Goal: Find contact information: Find contact information

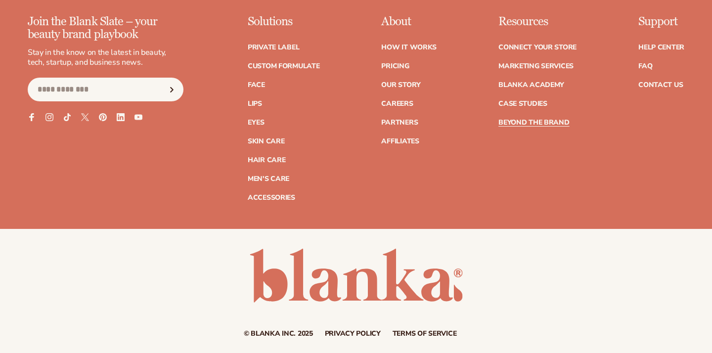
scroll to position [4305, 0]
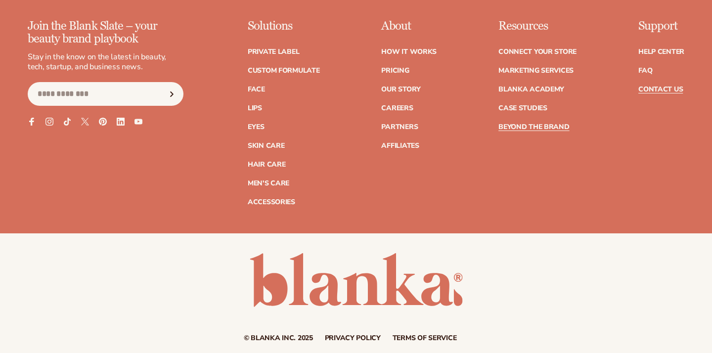
click at [645, 93] on link "Contact Us" at bounding box center [660, 89] width 44 height 7
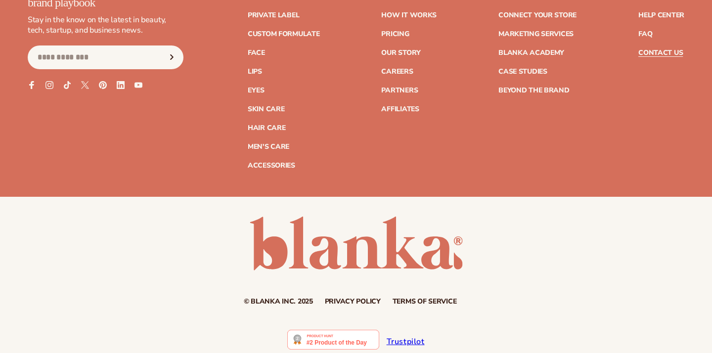
scroll to position [385, 0]
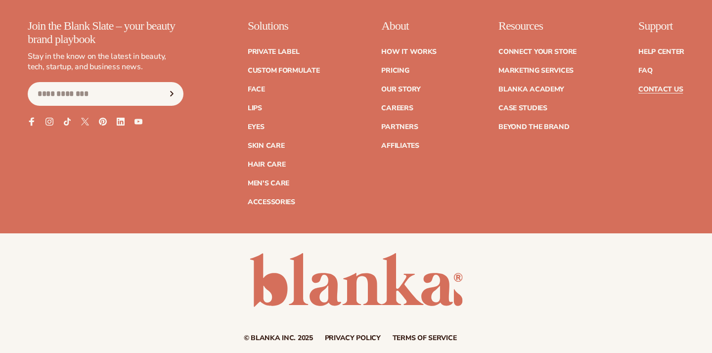
click at [32, 126] on icon at bounding box center [31, 121] width 5 height 8
